Goal: Contribute content

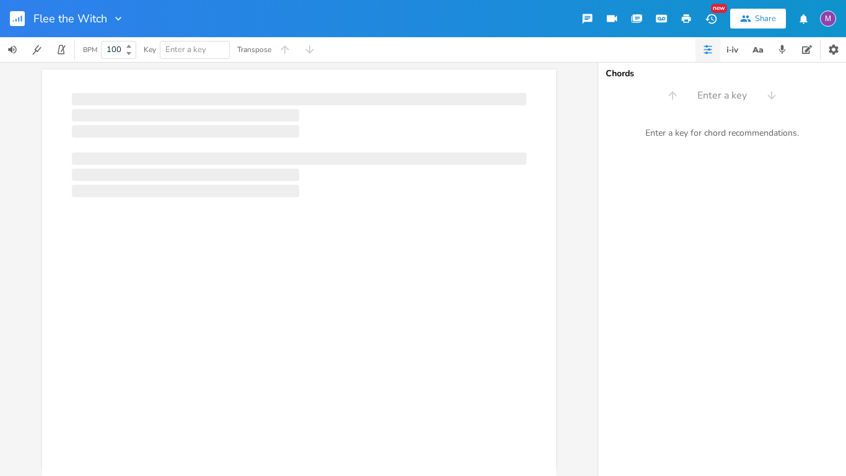
click at [247, 187] on div at bounding box center [185, 191] width 227 height 12
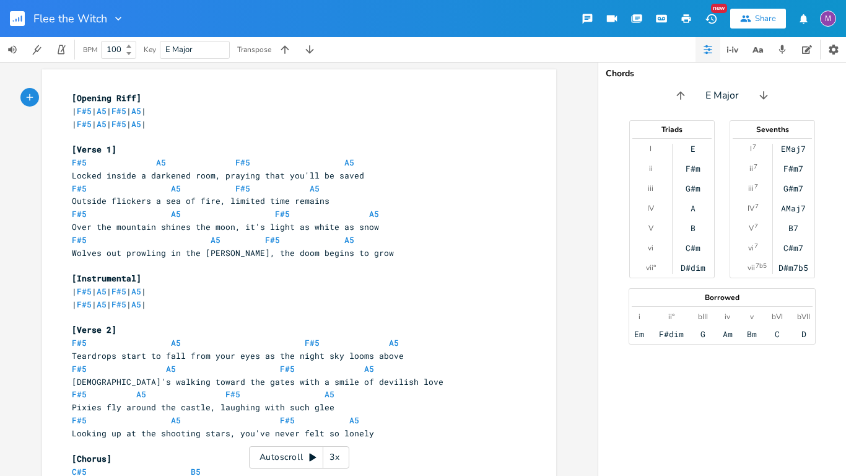
click at [0, 244] on div "xxxxxxxxxx [Opening Riff] | F#5 | A5 | F#5 | A5 | | F#5 | A5 | F#5 | A5 | ​ [Ve…" at bounding box center [299, 269] width 598 height 414
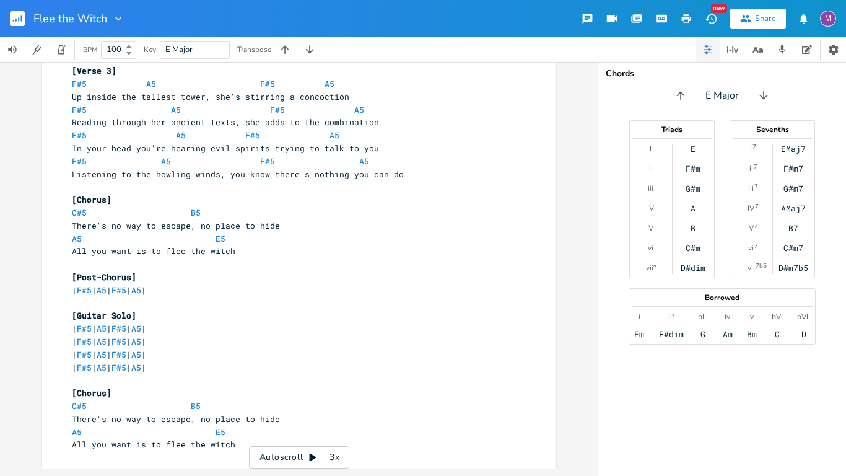
click at [229, 444] on pre "All you want is to flee the witch" at bounding box center [292, 444] width 447 height 13
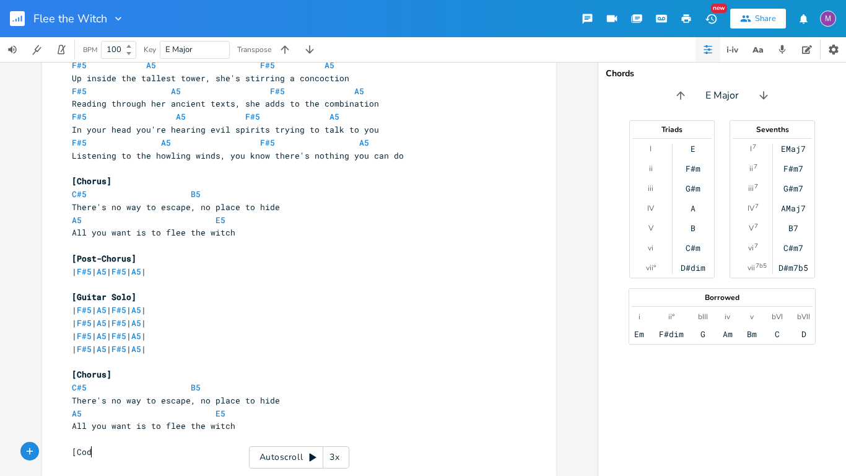
scroll to position [0, 20]
type textarea "[Coda"
type textarea "Outro]"
type textarea "\"
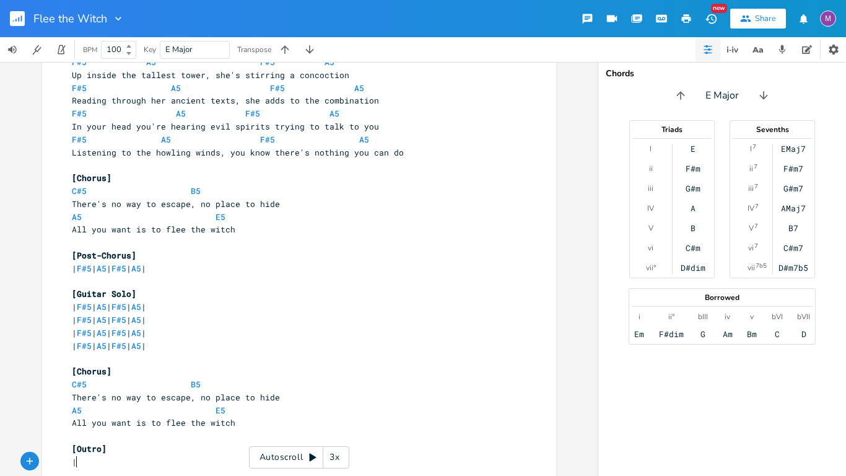
scroll to position [0, 4]
type textarea "| F"
type textarea "F"
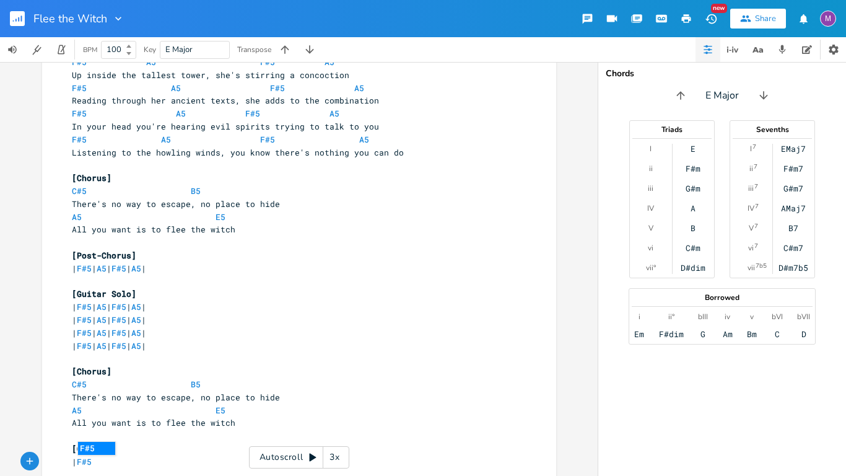
type textarea "5"
type textarea "....|....F"
type textarea "5 Z"
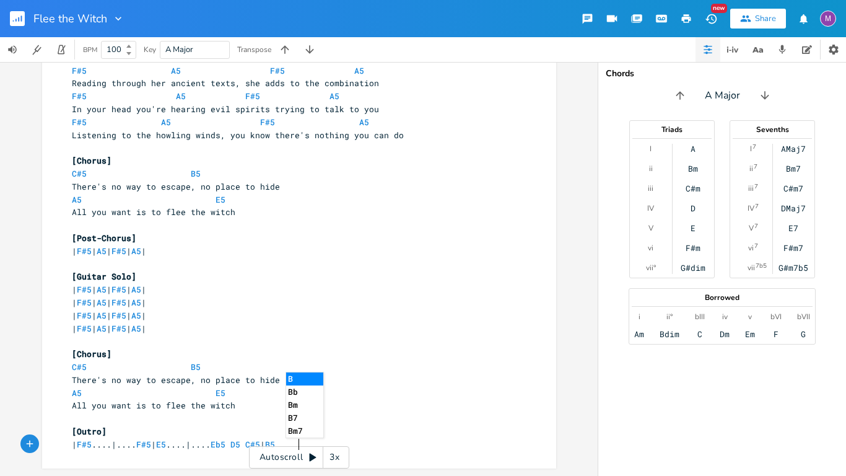
scroll to position [0, 95]
type textarea "| E5....|.... Eb5 D5 C#5 | B5...."
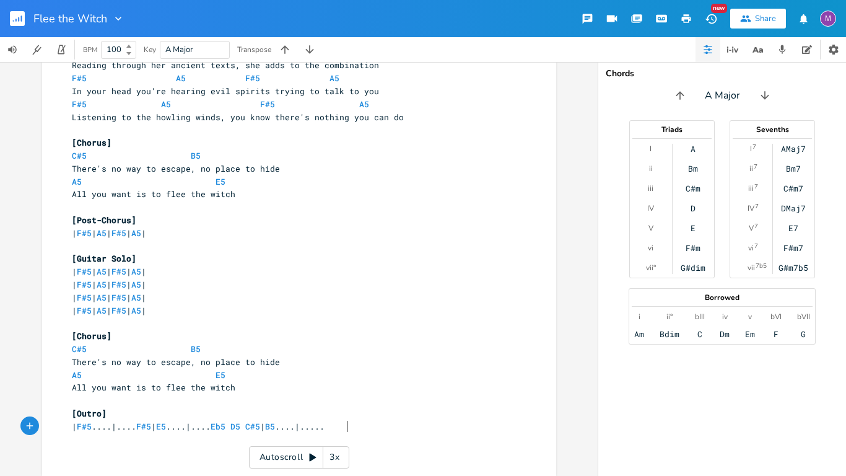
scroll to position [0, 11]
type textarea "|.....|"
type textarea "F"
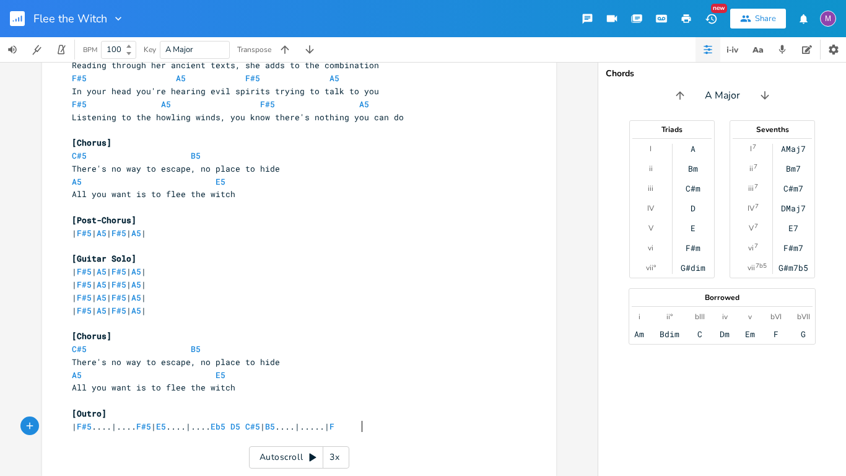
scroll to position [0, 6]
type textarea "5......"
click at [278, 428] on span "| F#5 ....|.... F#5 | E5 ....|.... Eb5 D5 C#5 | B5 ....|.....| F#5 ......" at bounding box center [223, 426] width 302 height 11
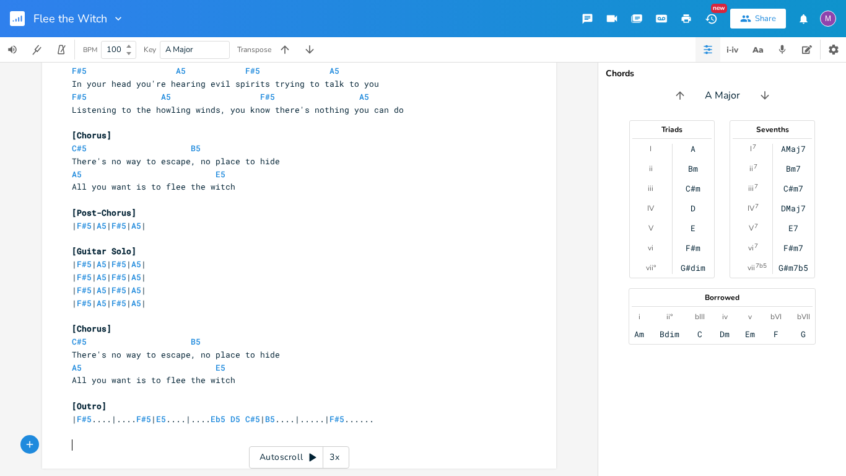
click at [238, 446] on pre "​" at bounding box center [292, 444] width 447 height 13
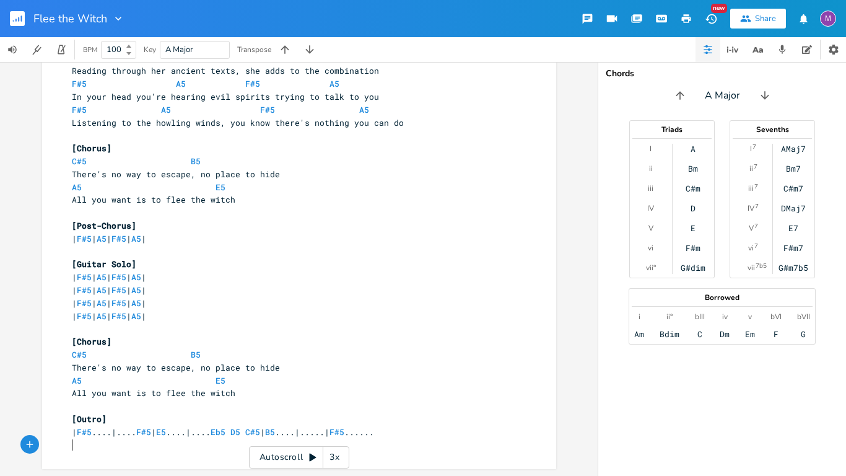
scroll to position [556, 0]
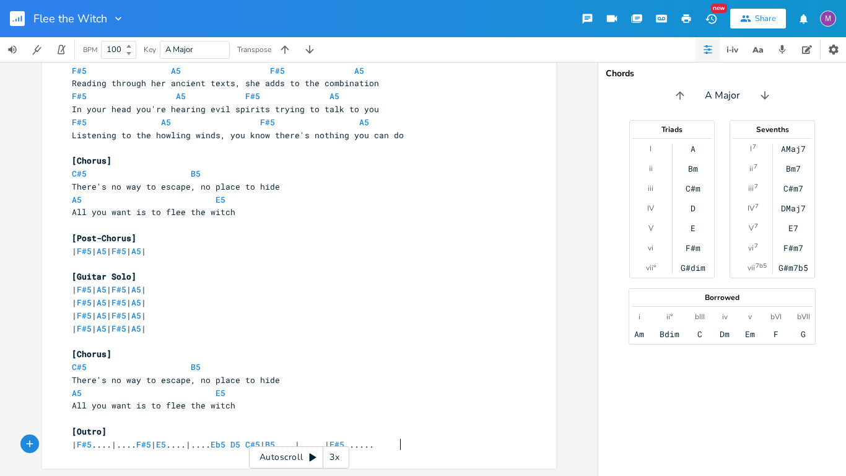
click at [0, 349] on div "xxxxxxxxxx [Opening Riff] | F#5 | A5 | F#5 | A5 | | F#5 | A5 | F#5 | A5 | ​ [Ve…" at bounding box center [299, 269] width 598 height 414
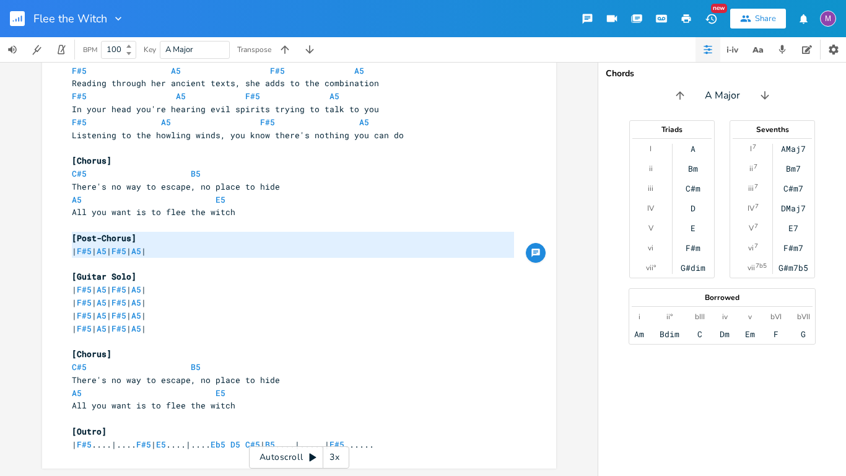
type textarea "[Post-Chorus] | F#5 | A5 | F#5 | A5 |"
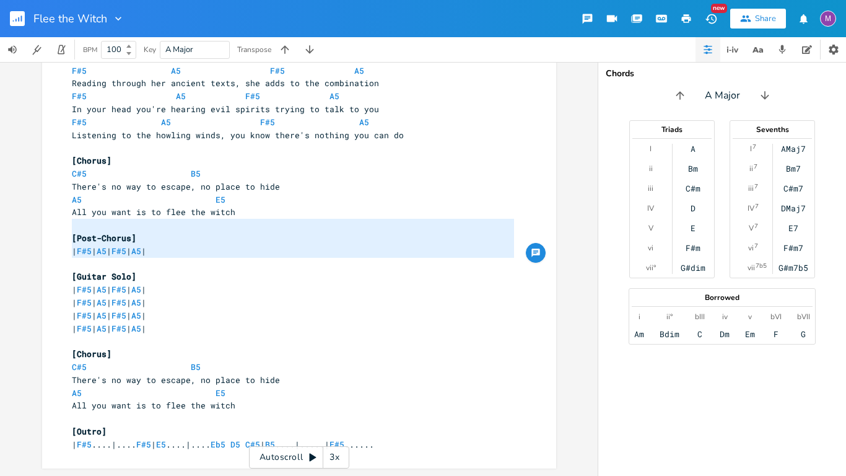
drag, startPoint x: 203, startPoint y: 260, endPoint x: 58, endPoint y: 232, distance: 147.0
click at [208, 317] on pre "| F#5 | A5 | F#5 | A5 |" at bounding box center [292, 315] width 447 height 13
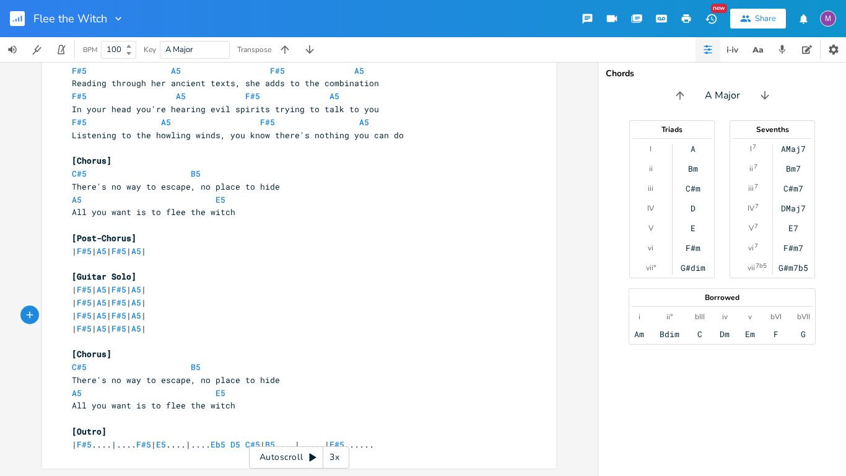
click at [204, 327] on pre "| F#5 | A5 | F#5 | A5 |" at bounding box center [292, 328] width 447 height 13
type textarea "[Post-Chorus] | F#5 | A5 | F#5 | A5 |"
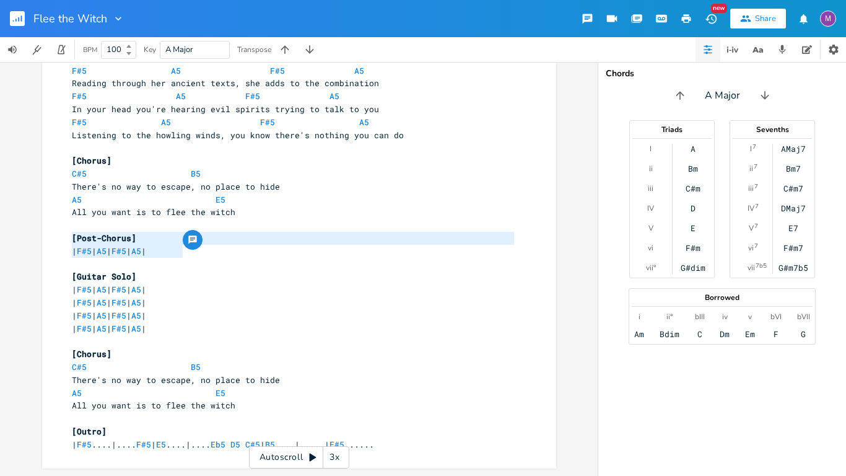
drag, startPoint x: 186, startPoint y: 252, endPoint x: 58, endPoint y: 236, distance: 128.7
click at [69, 261] on pre "​" at bounding box center [292, 264] width 447 height 13
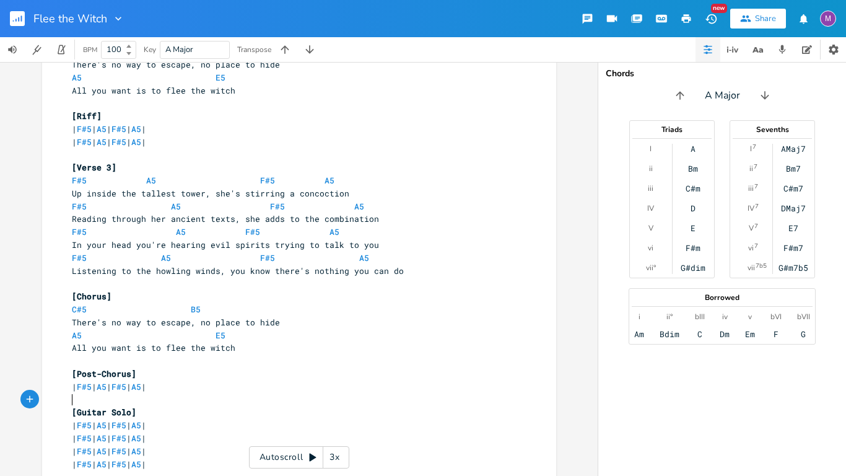
scroll to position [419, 0]
click at [250, 261] on span "F#5 A5 F#5 A5" at bounding box center [220, 258] width 297 height 11
click at [0, 391] on div "x [Opening Riff] | F#5 | A5 | F#5 | A5 | | F#5 | A5 | F#5 | A5 | ​ [Verse 1] F#…" at bounding box center [299, 269] width 598 height 414
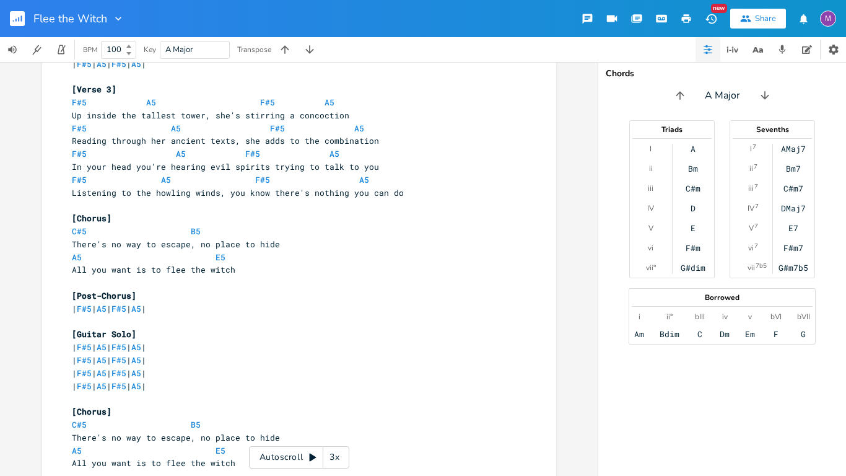
scroll to position [556, 0]
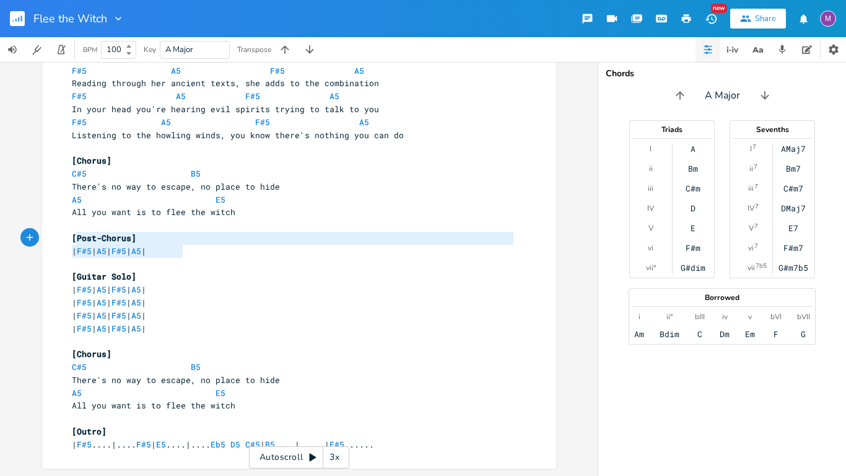
type textarea "[Post-Chorus] | F#5 | A5 | F#5 | A5 |"
drag, startPoint x: 190, startPoint y: 253, endPoint x: 64, endPoint y: 240, distance: 127.1
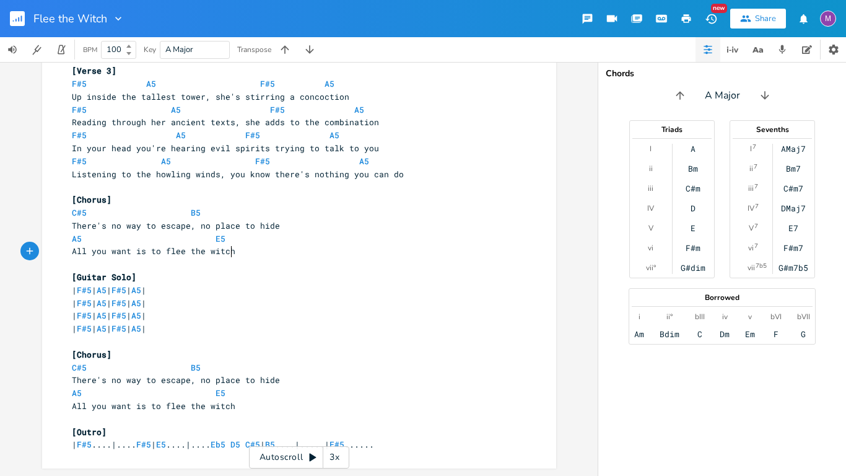
scroll to position [517, 0]
click at [0, 400] on div "x [Opening Riff] | F#5 | A5 | F#5 | A5 | | F#5 | A5 | F#5 | A5 | ​ [Verse 1] F#…" at bounding box center [299, 269] width 598 height 414
click at [155, 449] on span "| F#5 ....|.... F#5 | E5 ....|.... Eb5 D5 C#5 | B5 ....|.....| F#5 ......" at bounding box center [223, 444] width 302 height 11
type textarea "|"
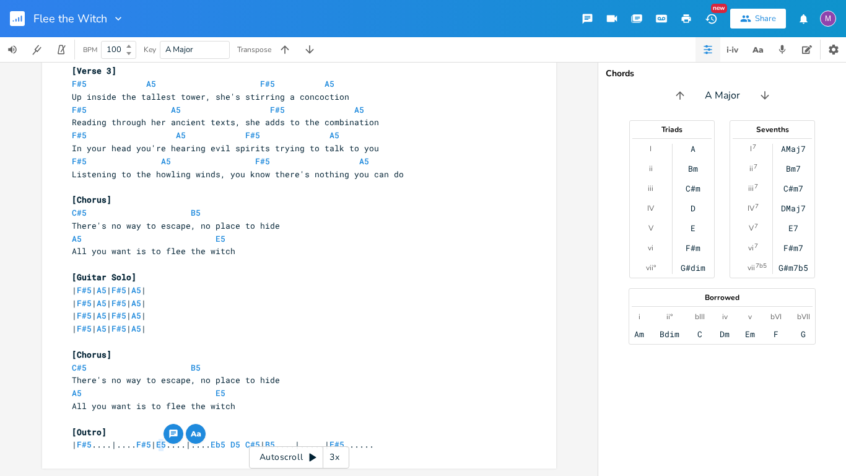
click at [155, 449] on span "| F#5 ....|.... F#5 | E5 ....|.... Eb5 D5 C#5 | B5 ....|.....| F#5 ......" at bounding box center [223, 444] width 302 height 11
click at [164, 448] on span "E5" at bounding box center [161, 445] width 10 height 12
click at [154, 449] on span "| F#5 ....|.... F#5 | E5 ....|.... Eb5 D5 C#5 | B5 ....|.....| F#5 ......" at bounding box center [223, 444] width 302 height 11
type textarea "E5"
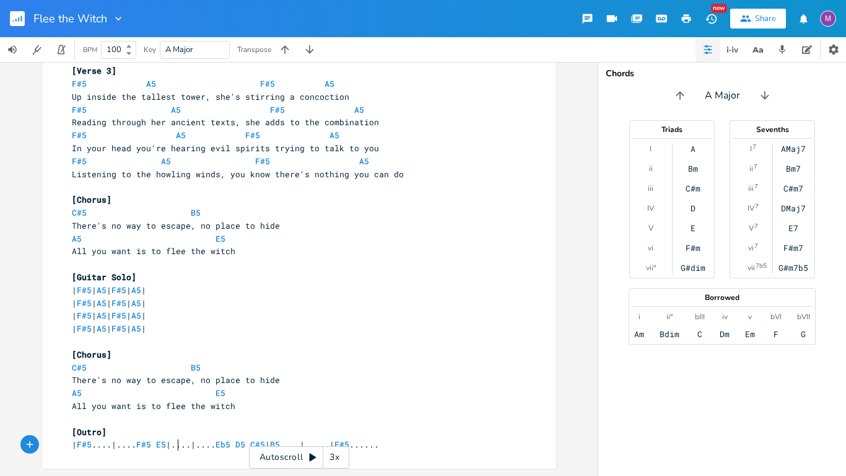
click at [113, 449] on span "| F#5 ....|.... F#5 E5 |....|.... Eb5 D5 C#5 | B5 ....|.....| F#5 ......" at bounding box center [225, 444] width 307 height 11
type textarea "E5"
click at [2, 322] on div "E5 x [Opening Riff] | F#5 | A5 | F#5 | A5 | | F#5 | A5 | F#5 | A5 | ​ [Verse 1]…" at bounding box center [299, 269] width 598 height 414
click at [386, 453] on div "x [Opening Riff] | F#5 | A5 | F#5 | A5 | | F#5 | A5 | F#5 | A5 | ​ [Verse 1] F#…" at bounding box center [292, 12] width 447 height 881
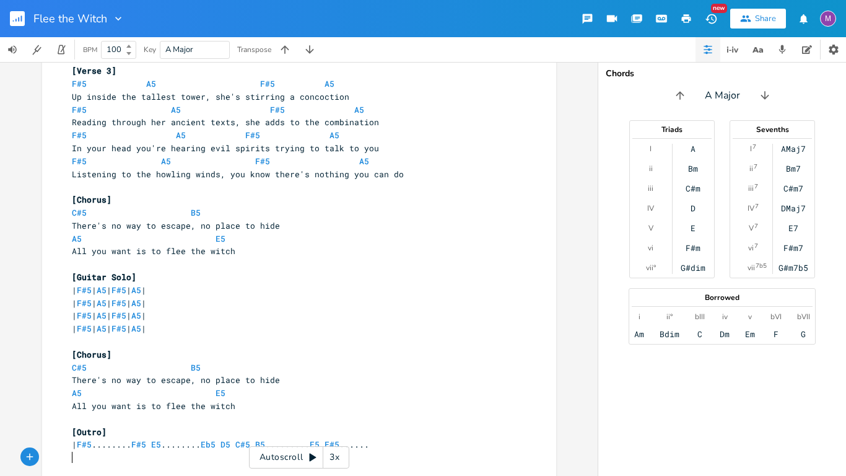
scroll to position [530, 0]
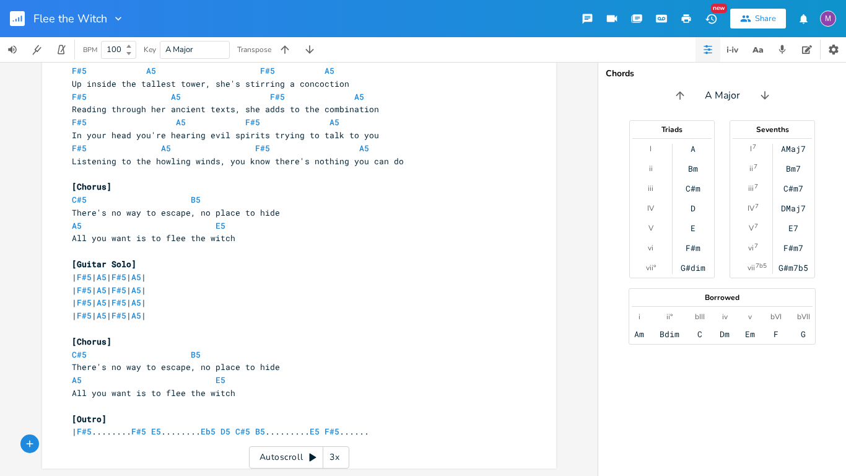
click at [322, 432] on span "| F#5 ........ F#5 E5 ........ Eb5 D5 C#5 B5 ......... E5 F#5 ......" at bounding box center [220, 431] width 297 height 11
click at [140, 457] on div "x [Opening Riff] | F#5 | A5 | F#5 | A5 | | F#5 | A5 | F#5 | A5 | ​ [Verse 1] F#…" at bounding box center [308, 15] width 478 height 913
click at [24, 386] on div "x [Opening Riff] | F#5 | A5 | F#5 | A5 | | F#5 | A5 | F#5 | A5 | ​ [Verse 1] F#…" at bounding box center [299, 269] width 598 height 414
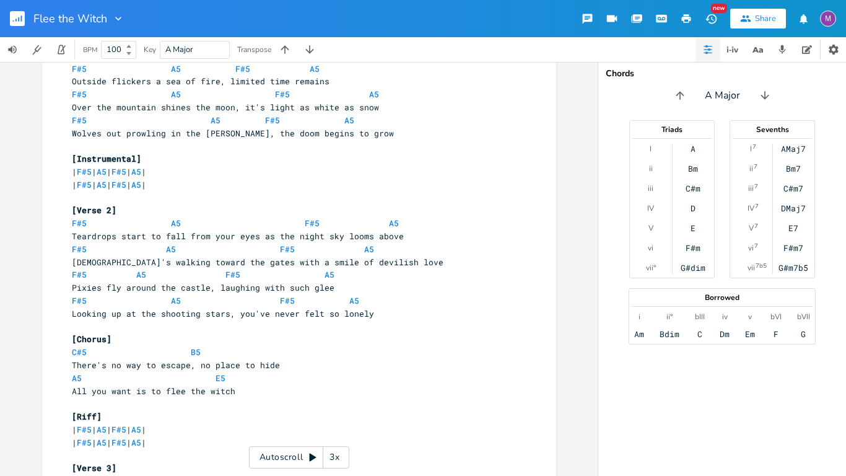
scroll to position [0, 0]
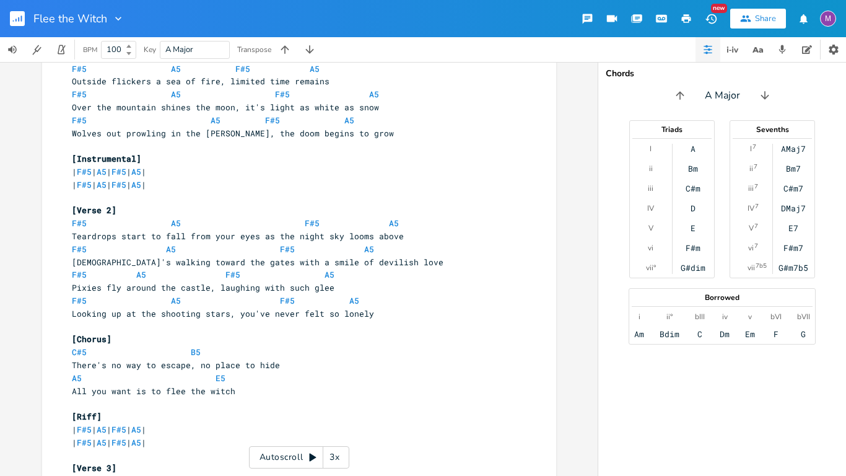
scroll to position [117, 0]
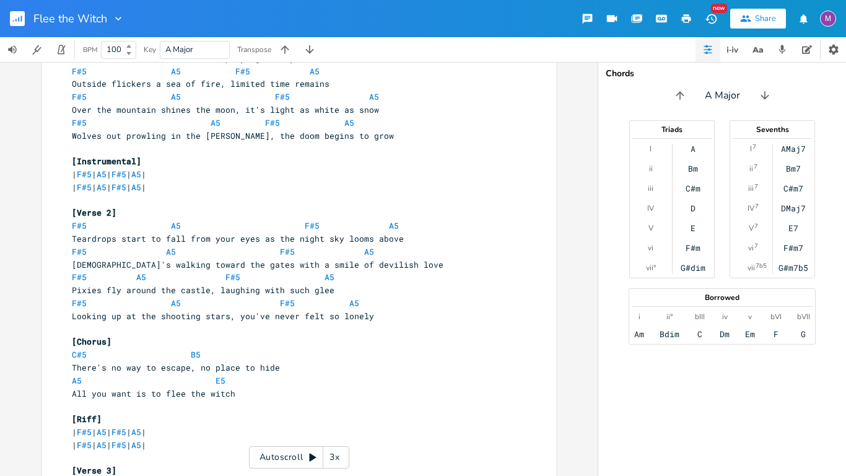
click at [92, 353] on span at bounding box center [102, 354] width 20 height 13
click at [87, 354] on span at bounding box center [89, 354] width 5 height 13
click at [14, 227] on div "x [Opening Riff] | F#5 | A5 | F#5 | A5 | | F#5 | A5 | F#5 | A5 | ​ [Verse 1] F#…" at bounding box center [299, 269] width 598 height 414
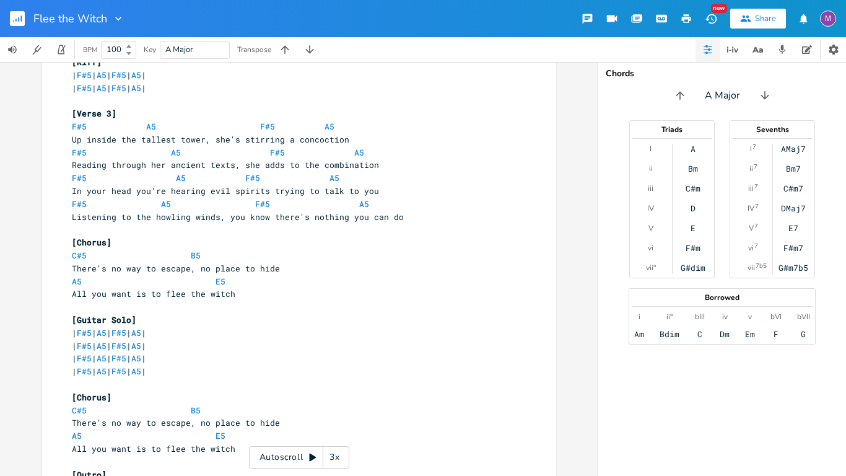
scroll to position [530, 0]
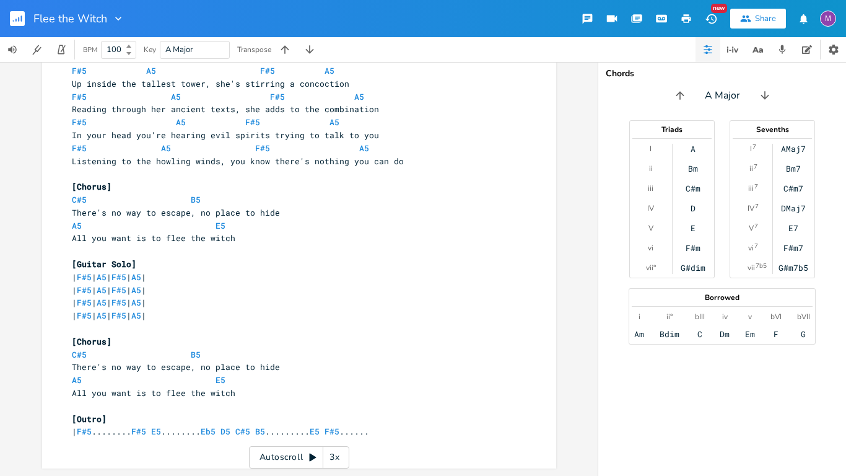
click at [92, 446] on pre "​" at bounding box center [292, 444] width 447 height 13
click at [74, 434] on span "| F#5 ........ F#5 E5 ........ Eb5 D5 C#5 B5 ......... E5 F#5 ......" at bounding box center [220, 431] width 297 height 11
click at [398, 426] on pre "| F#5 ........ F#5 E5 ........ Eb5 D5 C#5 B5 ......... E5 F#5 ......" at bounding box center [292, 431] width 447 height 13
type textarea "|"
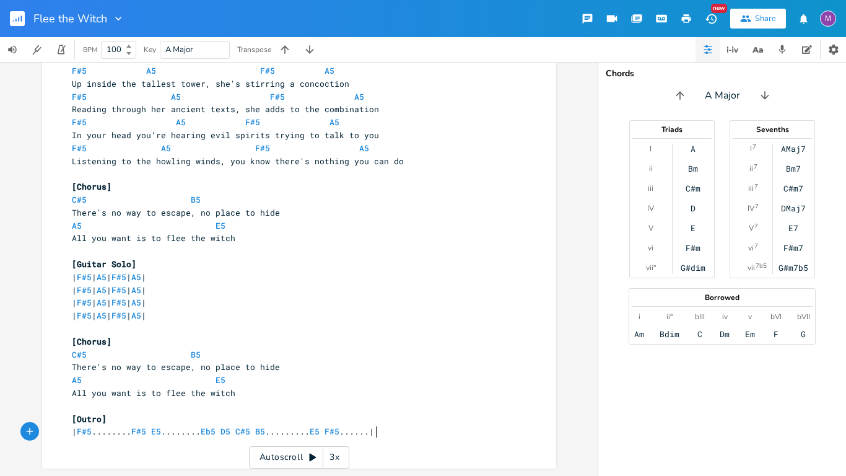
type textarea "|"
click at [4, 323] on div "| x [Opening Riff] | F#5 | A5 | F#5 | A5 | | F#5 | A5 | F#5 | A5 | ​ [Verse 1] …" at bounding box center [299, 269] width 598 height 414
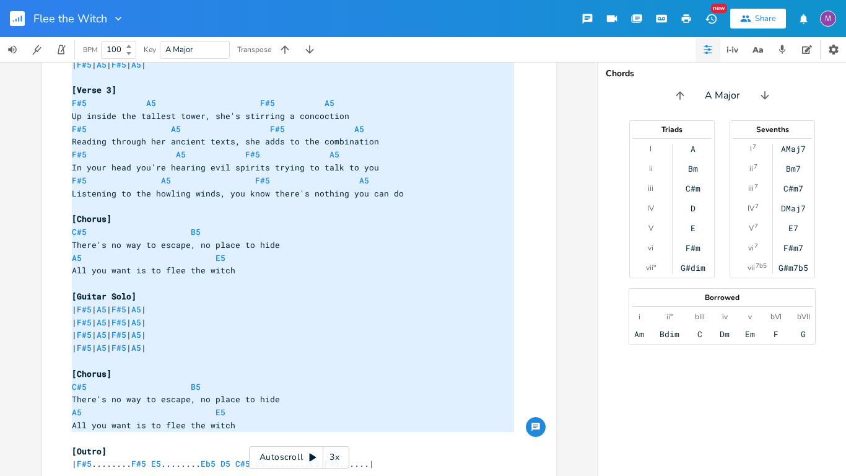
scroll to position [0, 0]
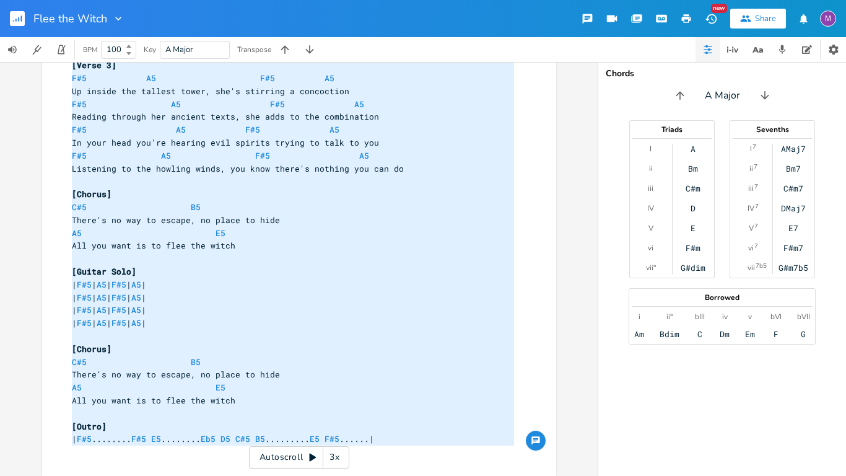
type textarea "[Opening Riff] | F#5 | A5 | F#5 | A5 | | F#5 | A5 | F#5 | A5 | [Verse 1] F#5 A5…"
drag, startPoint x: 68, startPoint y: 97, endPoint x: 403, endPoint y: 442, distance: 481.1
click at [403, 442] on div "[Opening Riff] | F#5 | A5 | F#5 | A5 | | F#5 | A5 | F#5 | A5 | ​ [Verse 1] F#5 …" at bounding box center [292, 13] width 447 height 889
click at [180, 273] on pre "[Guitar Solo]" at bounding box center [292, 271] width 447 height 13
